Goal: Information Seeking & Learning: Learn about a topic

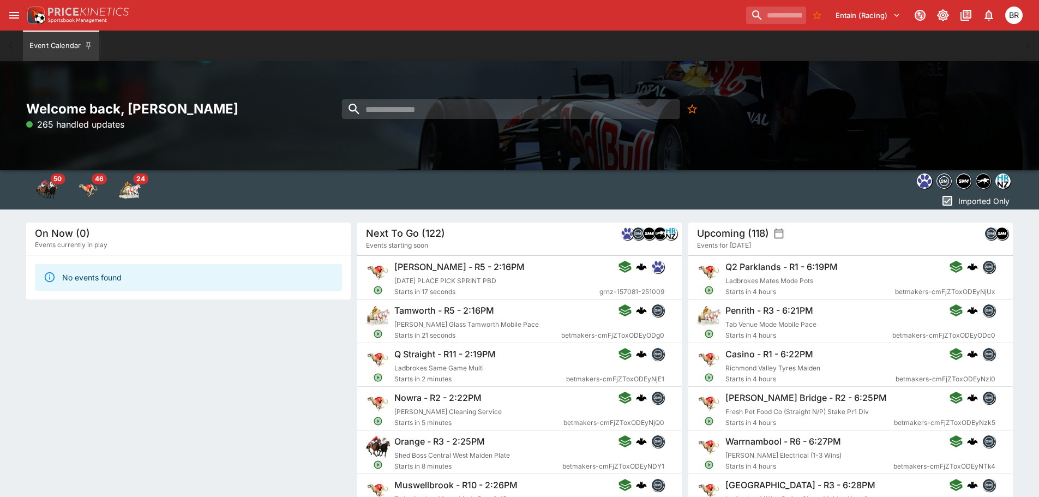
click at [750, 28] on div "Entain (Racing) 1 BR" at bounding box center [519, 15] width 1039 height 31
click at [750, 26] on div "Entain (Racing) 1 BR" at bounding box center [884, 15] width 284 height 24
click at [750, 22] on input "search" at bounding box center [771, 15] width 69 height 17
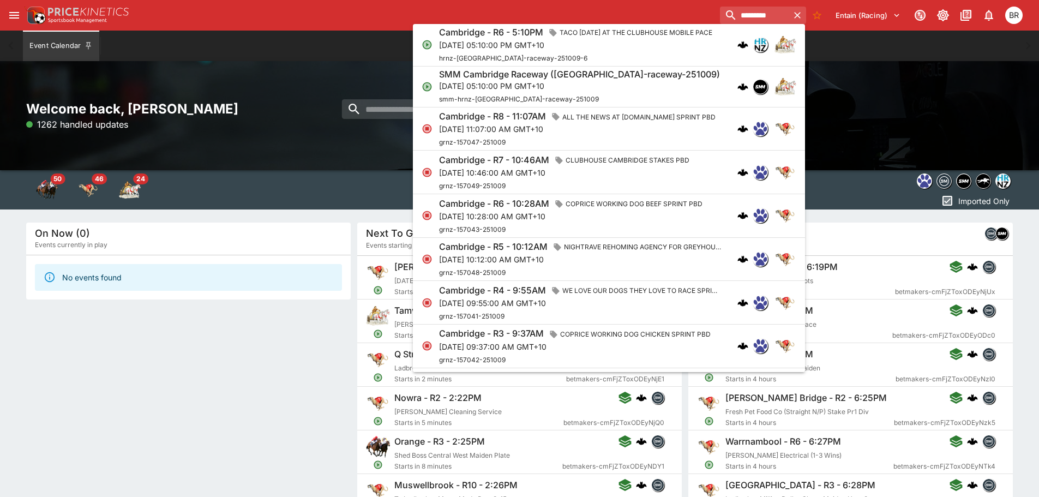
scroll to position [491, 0]
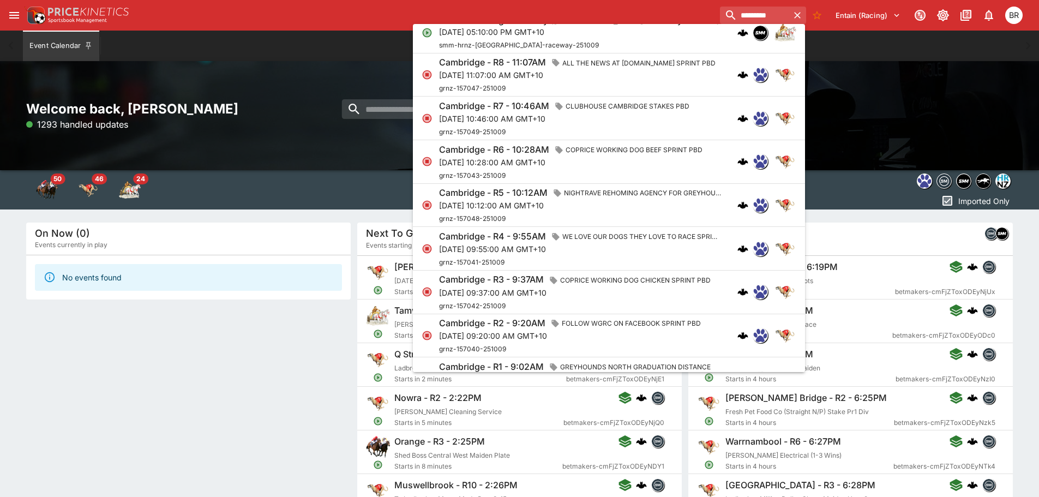
type input "*********"
click at [823, 136] on div "Welcome back, Ben Raymond 1293 handled updates" at bounding box center [519, 115] width 1039 height 109
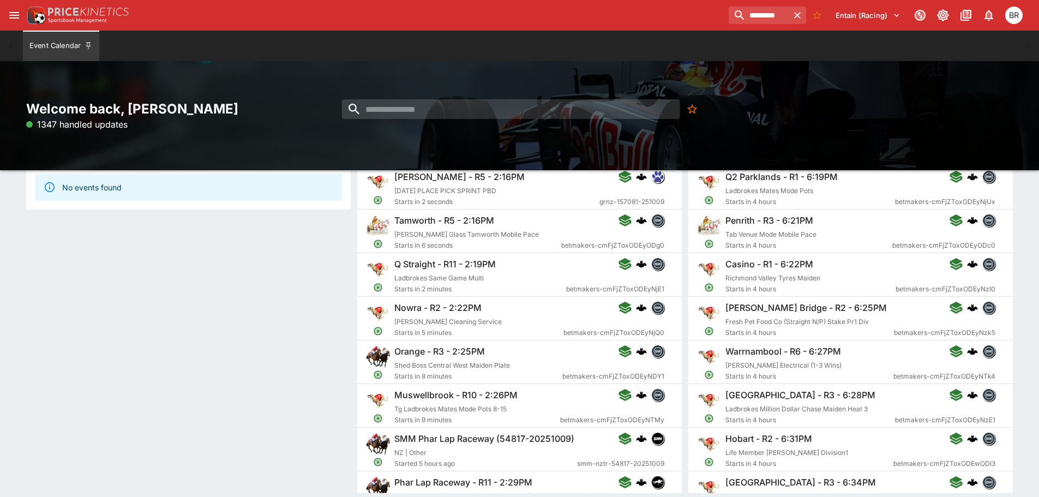
scroll to position [109, 0]
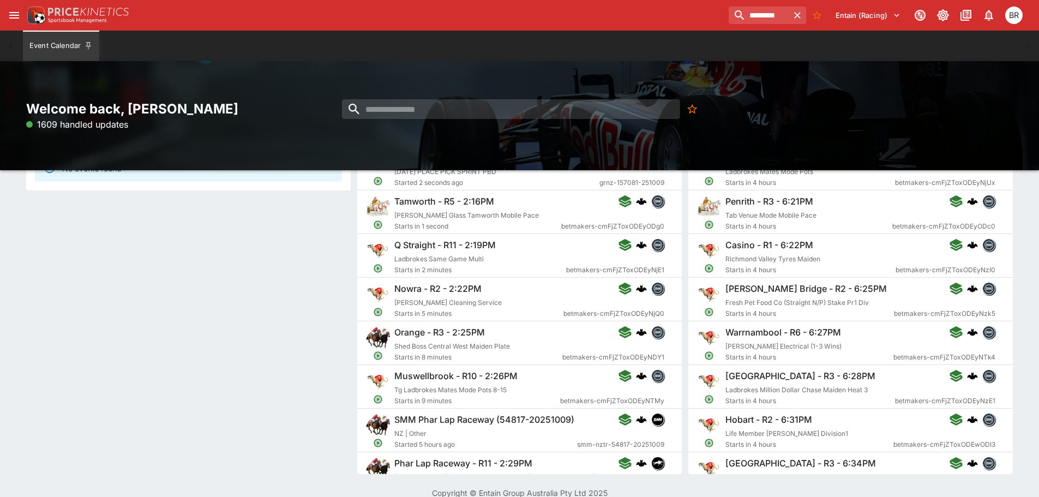
click at [543, 334] on div "Orange - R3 - 2:25PM" at bounding box center [529, 332] width 270 height 13
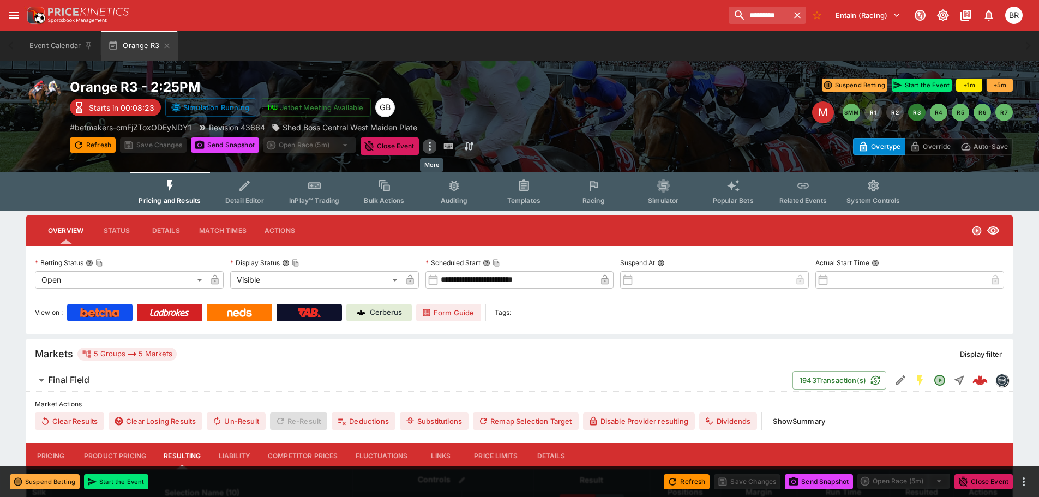
click at [430, 144] on icon "more" at bounding box center [429, 146] width 13 height 13
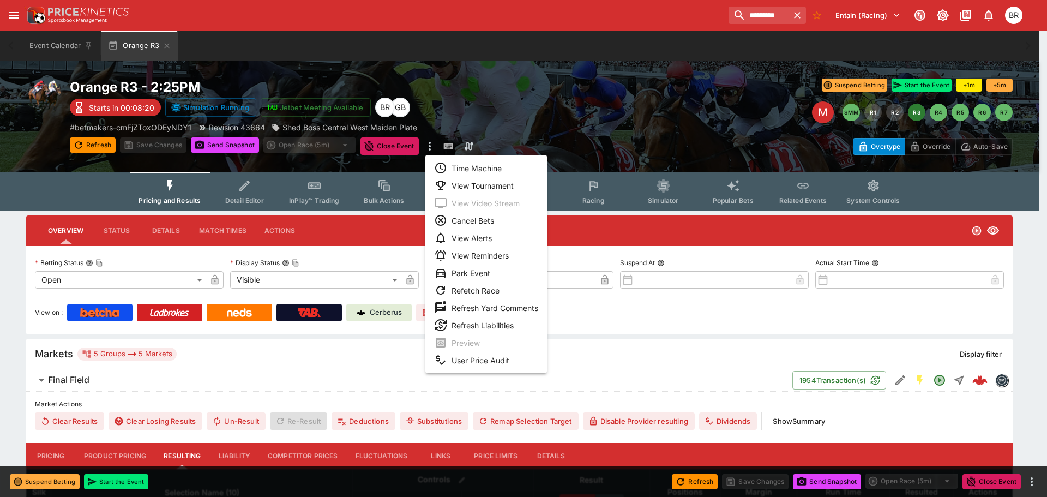
click at [865, 114] on div at bounding box center [523, 248] width 1047 height 497
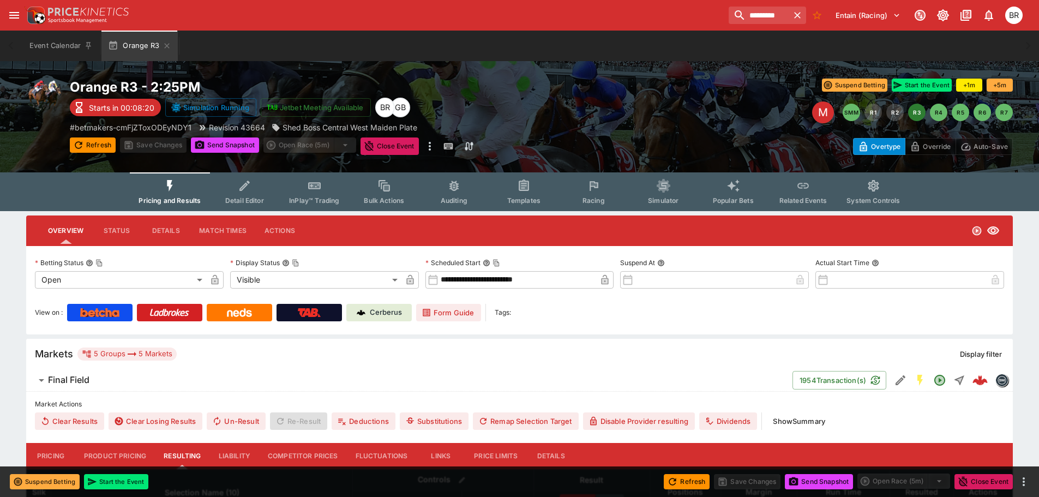
click at [876, 111] on div "Time Machine View Tournament View Video Stream Cancel Bets View Alerts View Rem…" at bounding box center [519, 248] width 1039 height 497
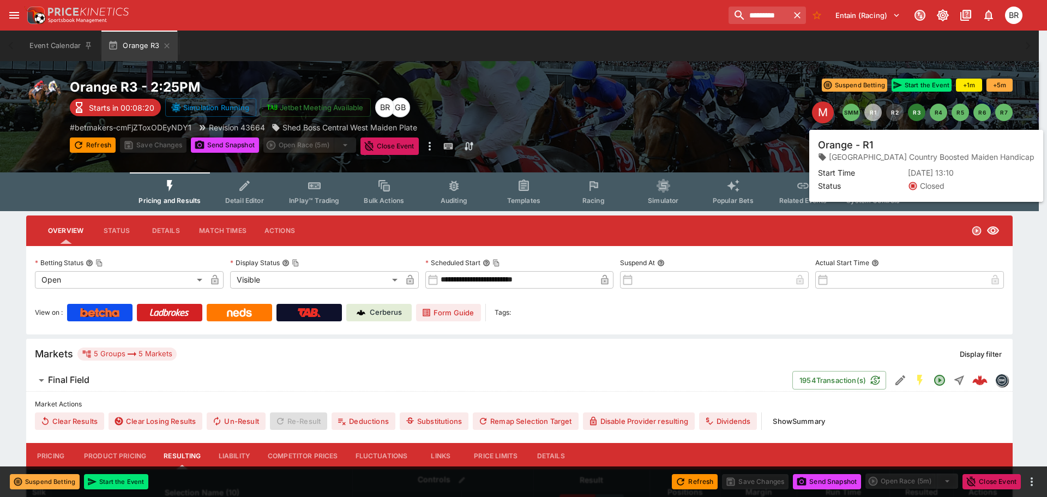
click at [874, 111] on button "R1" at bounding box center [872, 112] width 17 height 17
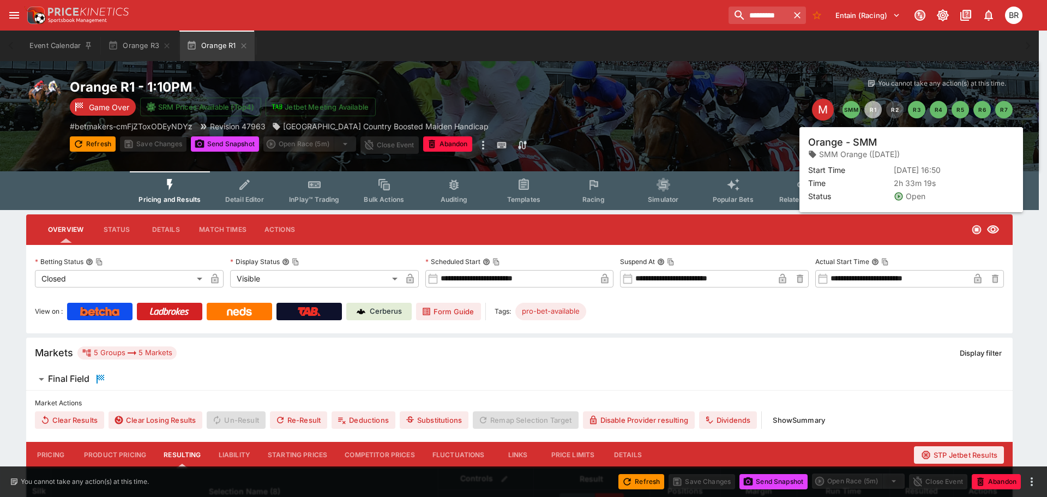
type input "**********"
type input "*******"
type input "**********"
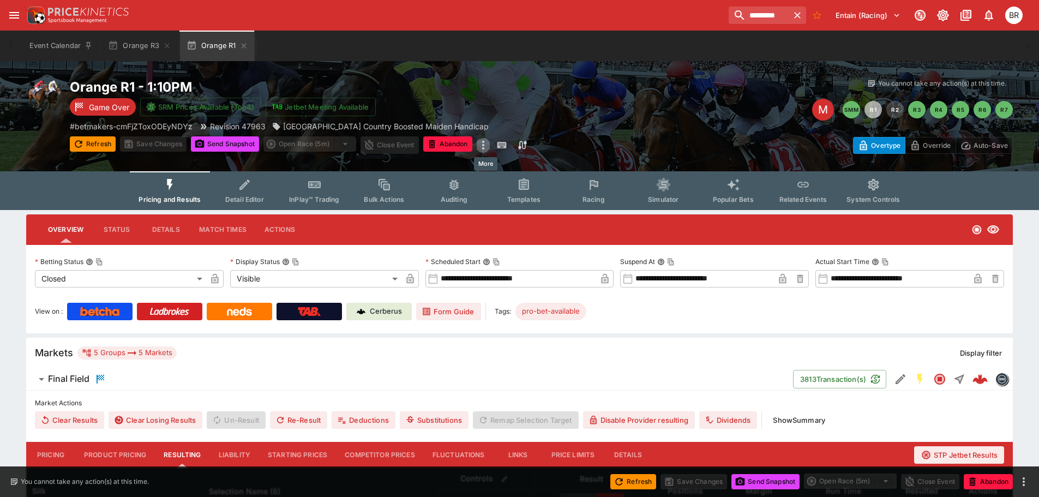
click at [484, 142] on icon "more" at bounding box center [483, 145] width 13 height 13
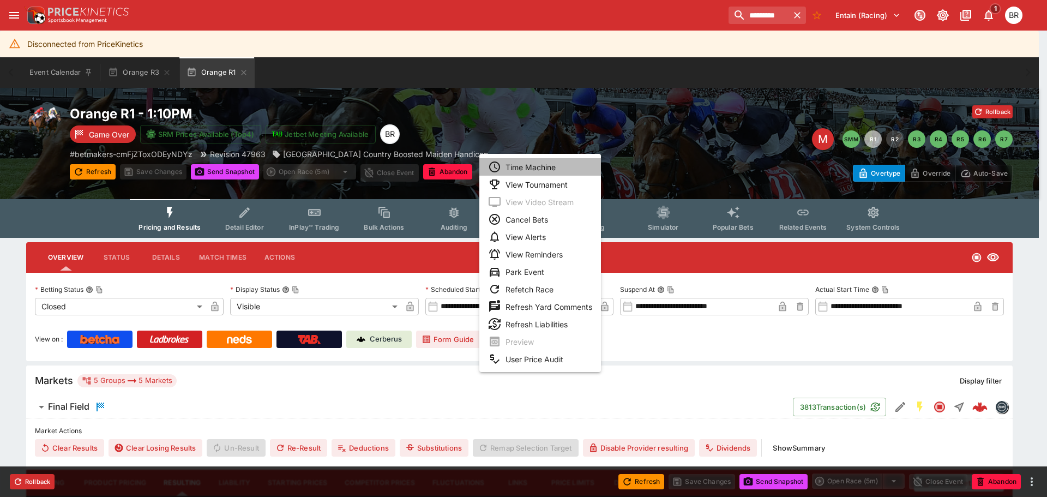
click at [517, 167] on li "Time Machine" at bounding box center [540, 166] width 122 height 17
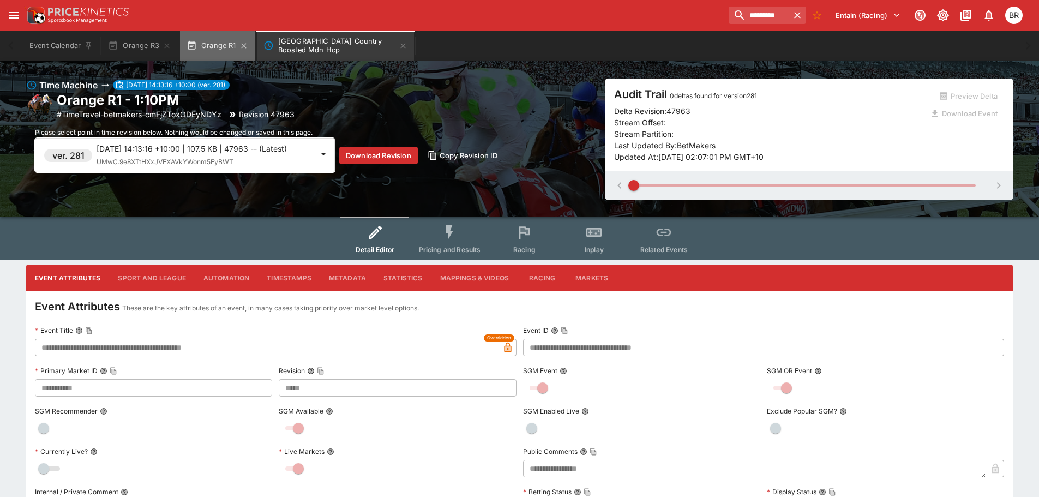
click at [218, 49] on button "Orange R1" at bounding box center [217, 46] width 75 height 31
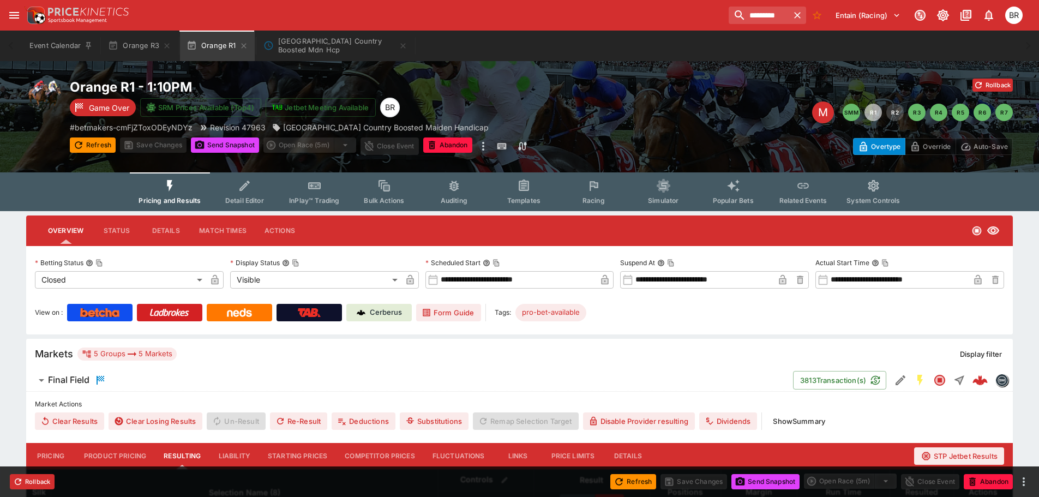
click at [647, 191] on button "Simulator" at bounding box center [663, 191] width 70 height 39
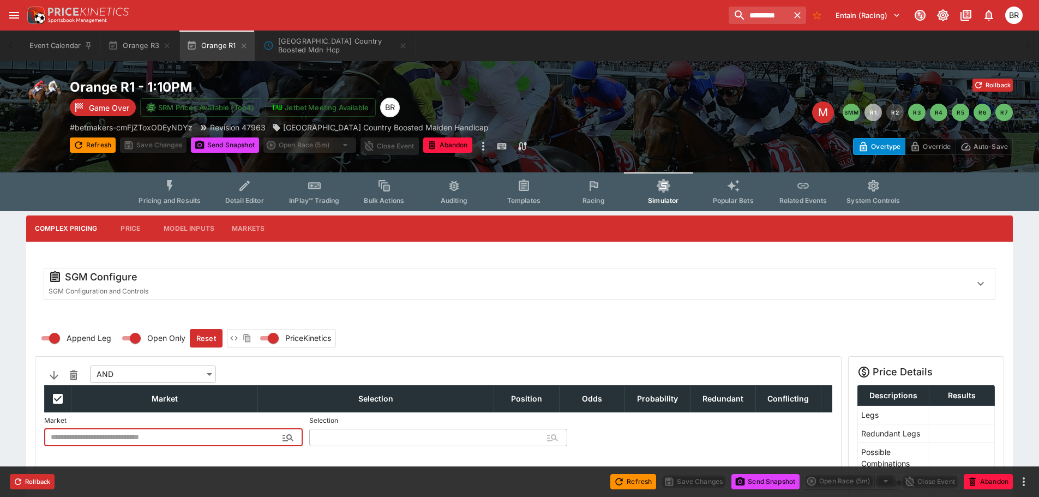
click at [94, 433] on input "text" at bounding box center [164, 437] width 241 height 17
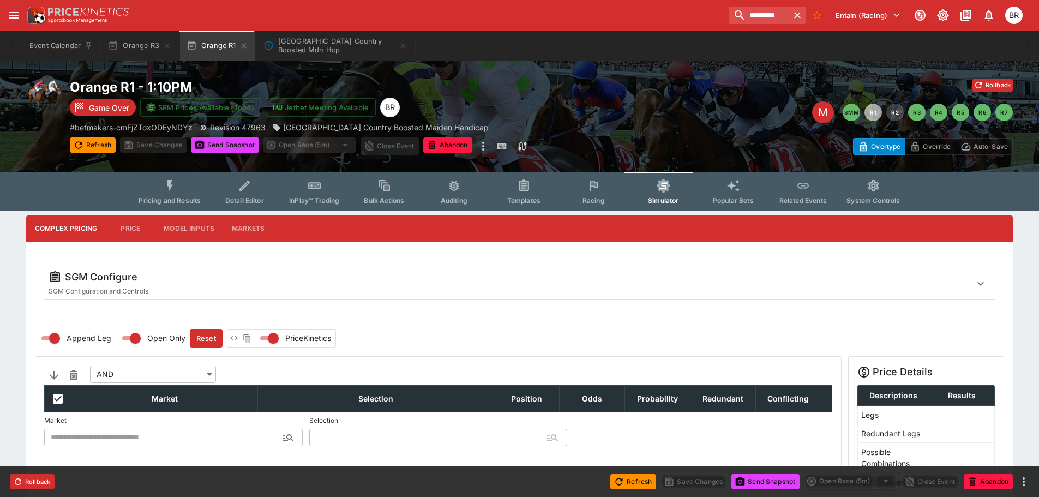
click at [383, 325] on label at bounding box center [519, 320] width 969 height 16
click at [607, 195] on button "Racing" at bounding box center [593, 191] width 70 height 39
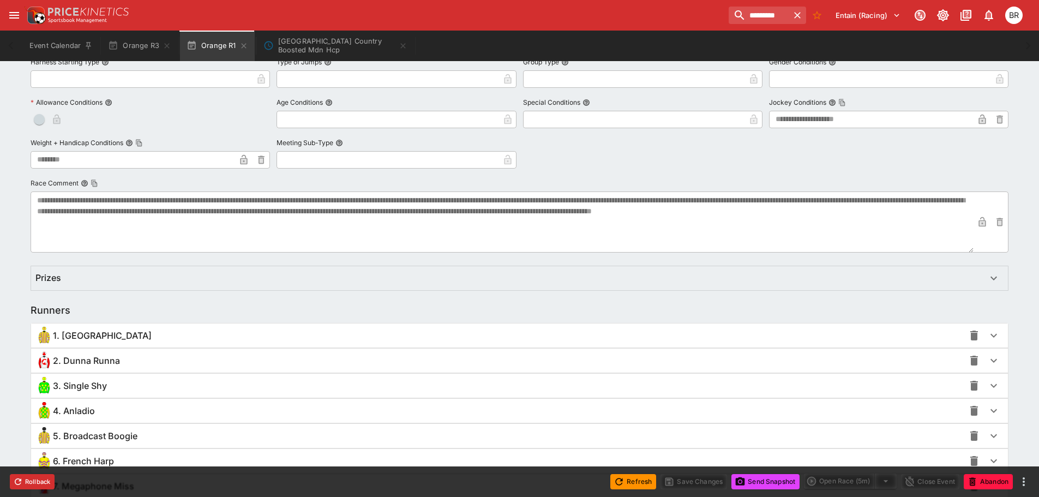
scroll to position [692, 0]
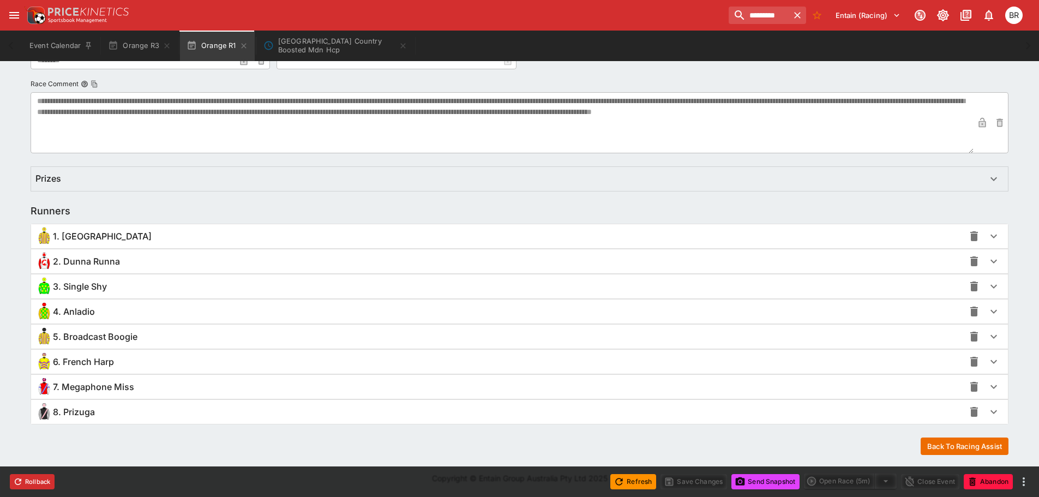
click at [552, 254] on div "2. Dunna Runna" at bounding box center [499, 260] width 929 height 17
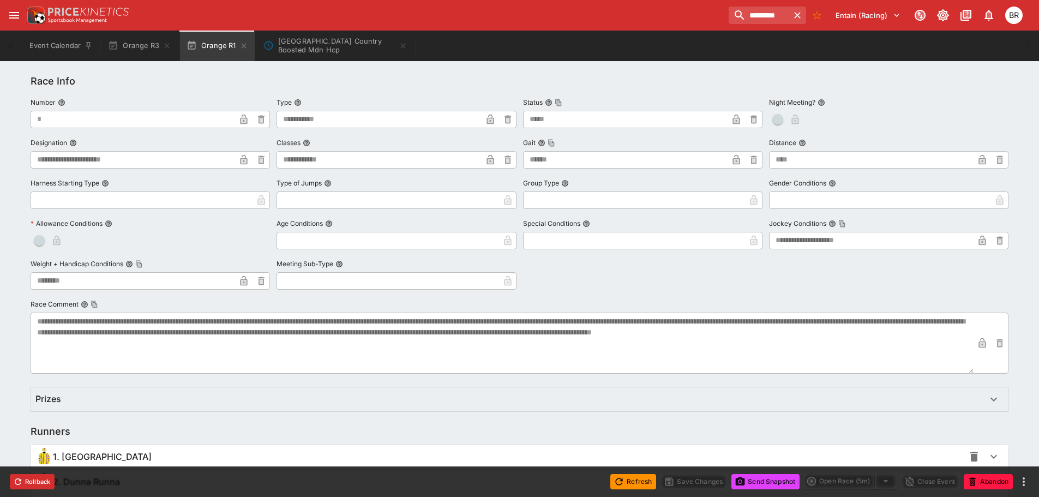
scroll to position [419, 0]
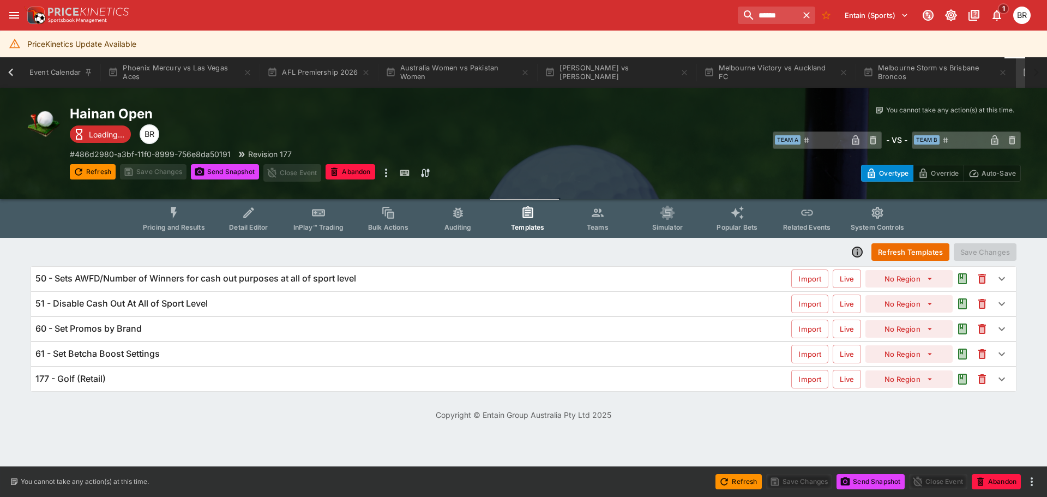
scroll to position [0, 64]
